Goal: Task Accomplishment & Management: Use online tool/utility

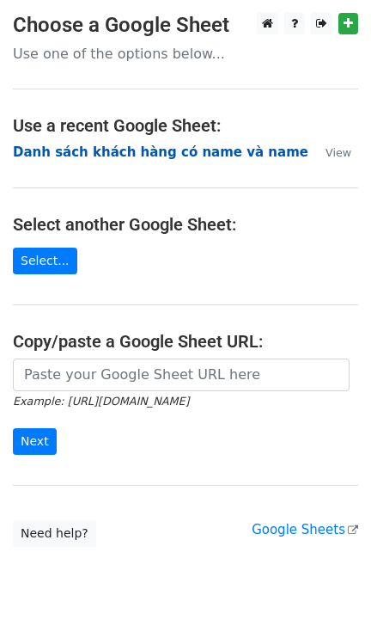
click at [125, 151] on strong "Danh sách khách hàng có name và name" at bounding box center [161, 151] width 296 height 15
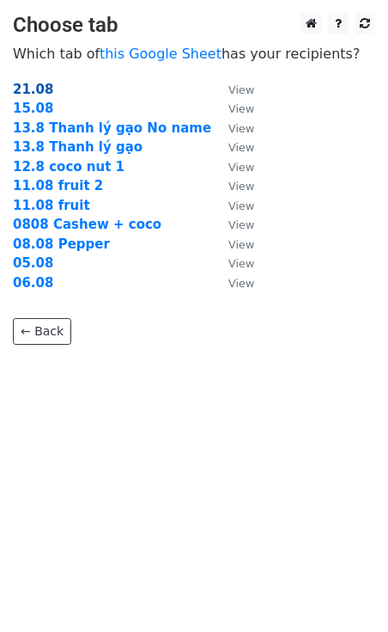
click at [37, 88] on strong "21.08" at bounding box center [33, 89] width 40 height 15
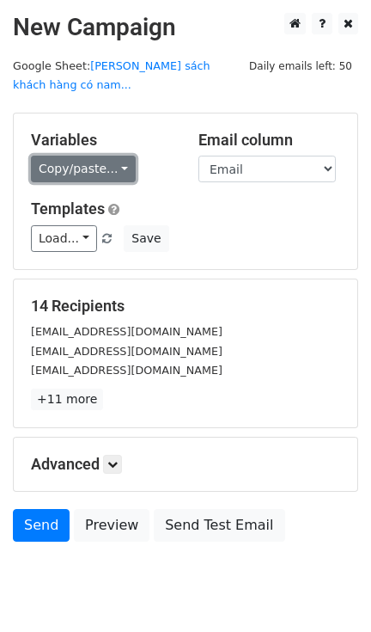
click at [89, 156] on link "Copy/paste..." at bounding box center [83, 169] width 105 height 27
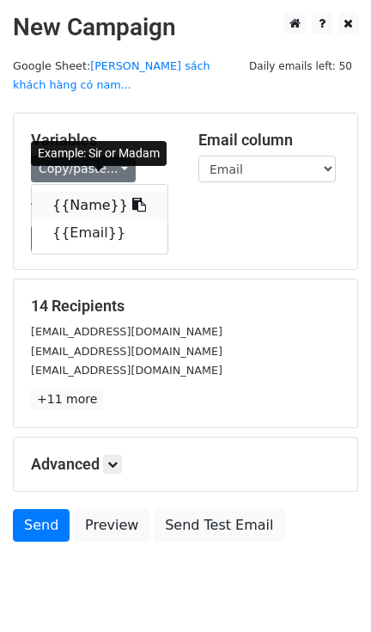
click at [82, 192] on link "{{Name}}" at bounding box center [100, 205] width 136 height 27
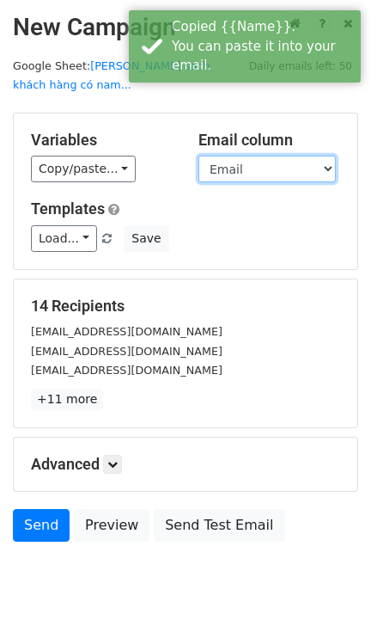
click at [258, 156] on select "Name Email" at bounding box center [266, 169] width 137 height 27
click at [198, 156] on select "Name Email" at bounding box center [266, 169] width 137 height 27
click at [236, 156] on select "Name Email" at bounding box center [266, 169] width 137 height 27
click at [198, 156] on select "Name Email" at bounding box center [266, 169] width 137 height 27
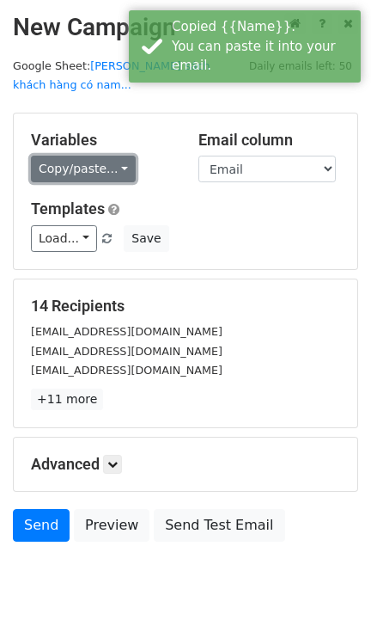
click at [107, 156] on link "Copy/paste..." at bounding box center [83, 169] width 105 height 27
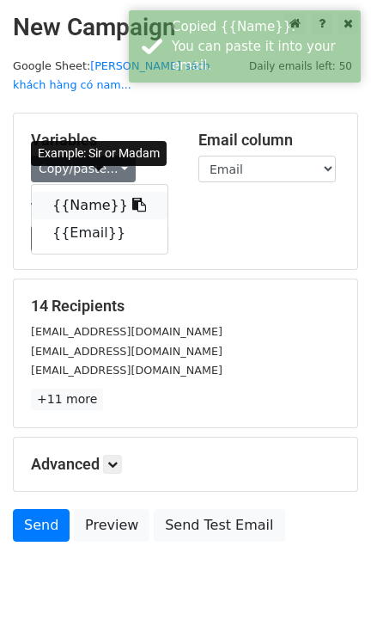
click at [86, 192] on link "{{Name}}" at bounding box center [100, 205] width 136 height 27
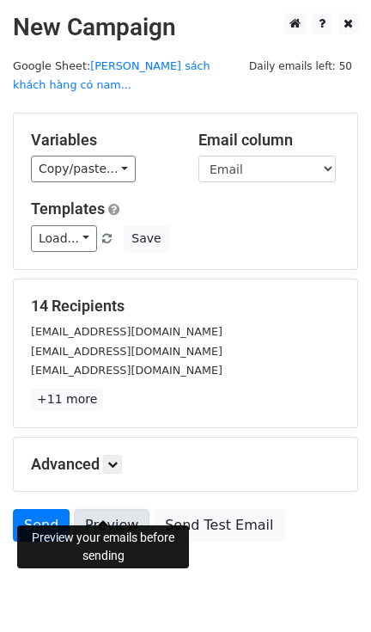
click at [110, 509] on link "Preview" at bounding box center [112, 525] width 76 height 33
